Goal: Information Seeking & Learning: Learn about a topic

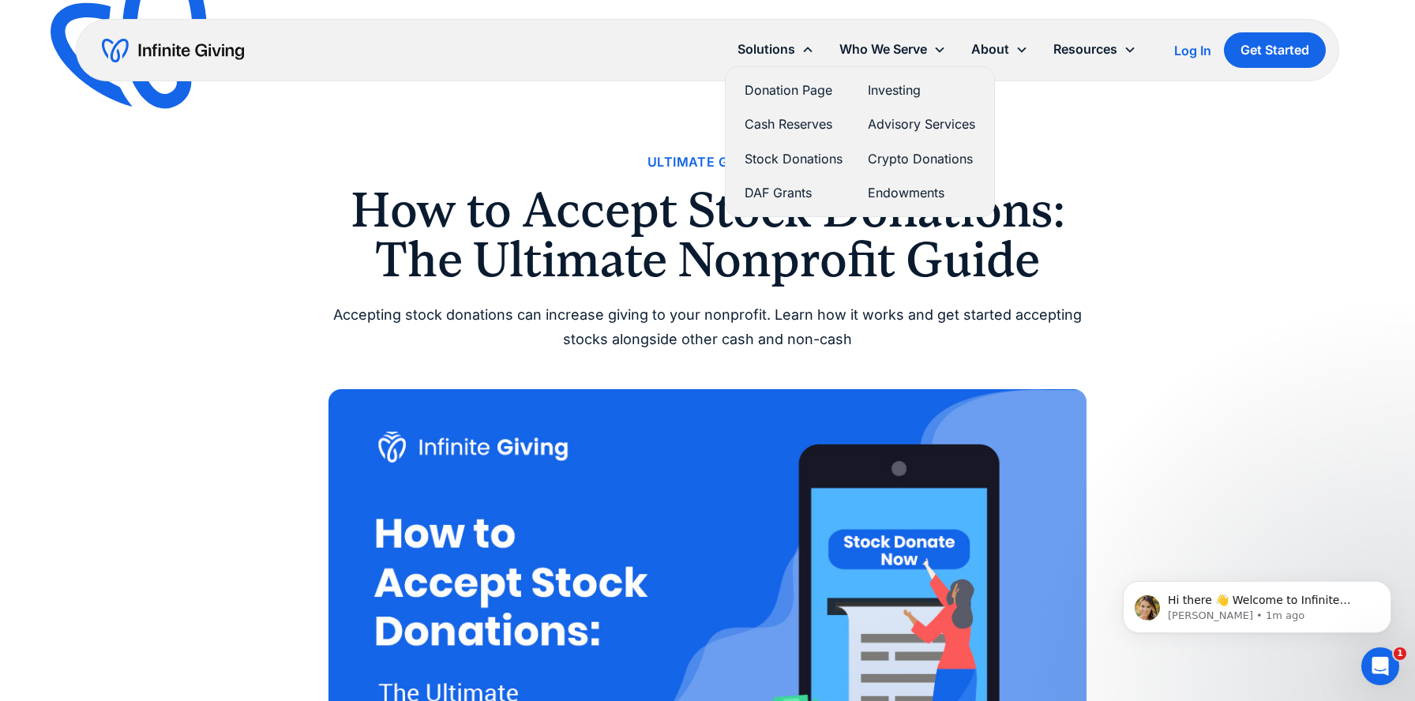
click at [772, 161] on link "Stock Donations" at bounding box center [794, 158] width 98 height 21
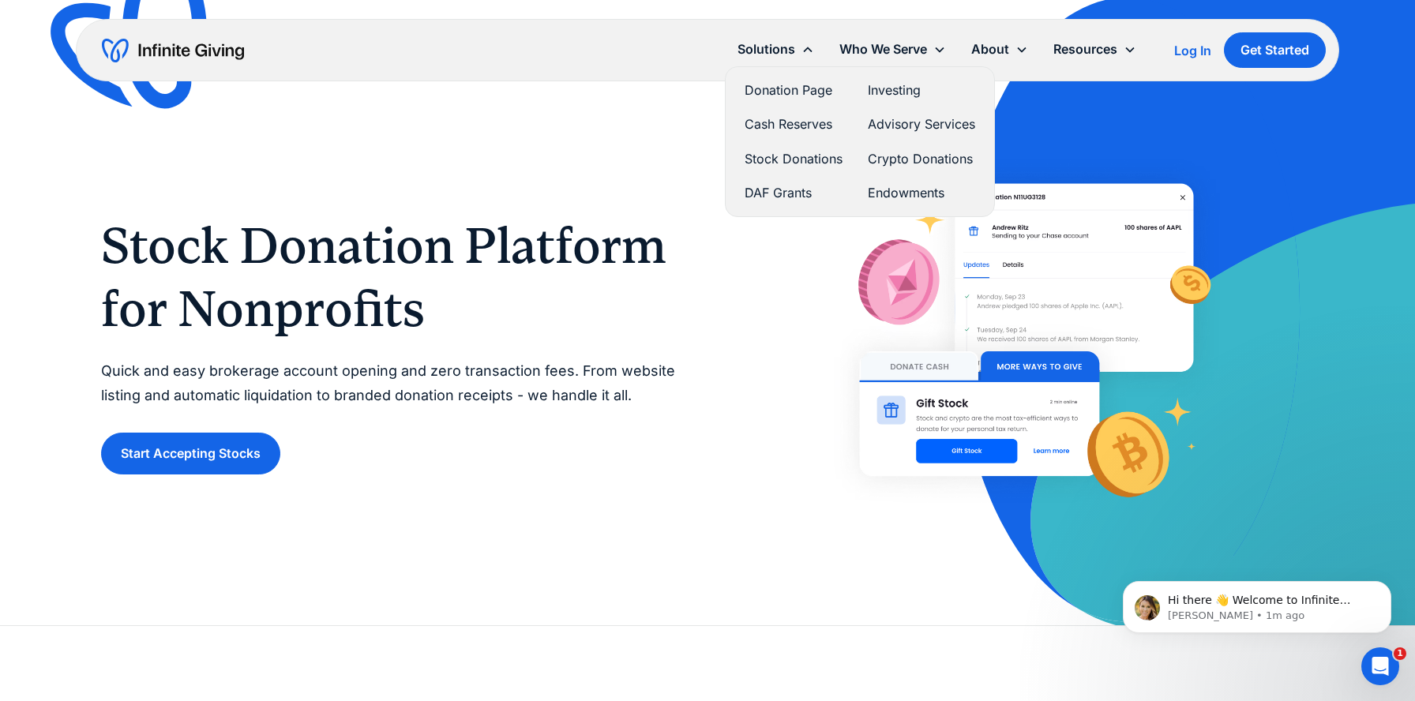
click at [787, 80] on link "Donation Page" at bounding box center [794, 90] width 98 height 21
